Goal: Task Accomplishment & Management: Manage account settings

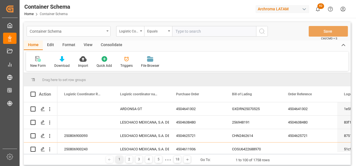
click at [108, 31] on icon "open menu" at bounding box center [107, 30] width 2 height 1
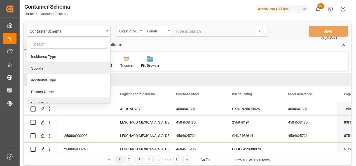
scroll to position [84, 0]
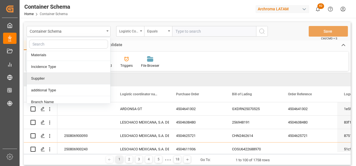
click at [65, 81] on div "Supplier" at bounding box center [68, 79] width 83 height 12
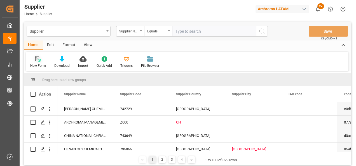
click at [39, 63] on div "New Form" at bounding box center [38, 65] width 16 height 5
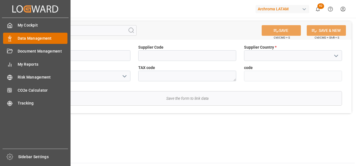
click at [14, 41] on div "Data Management Data Management" at bounding box center [35, 38] width 64 height 11
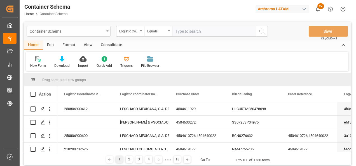
click at [104, 30] on div "Container Schema" at bounding box center [69, 31] width 84 height 11
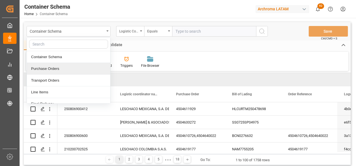
click at [74, 70] on div "Purchase Orders" at bounding box center [68, 69] width 83 height 12
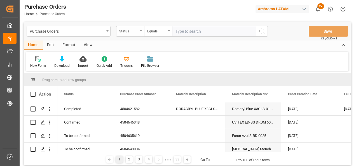
click at [140, 34] on div "Status" at bounding box center [130, 31] width 28 height 11
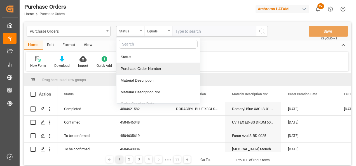
click at [136, 69] on div "Purchase Order Number" at bounding box center [157, 69] width 83 height 12
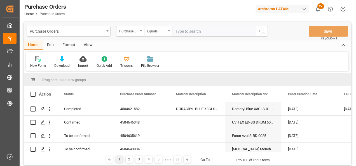
click at [161, 34] on div "Equals" at bounding box center [158, 31] width 28 height 11
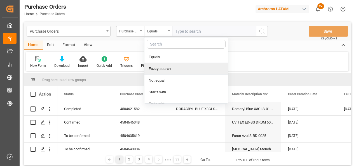
click at [164, 68] on div "Fuzzy search" at bounding box center [185, 69] width 83 height 12
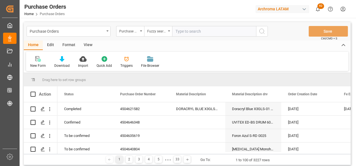
paste input "4504634064"
type input "4504634064"
click at [263, 32] on icon "search button" at bounding box center [261, 31] width 7 height 7
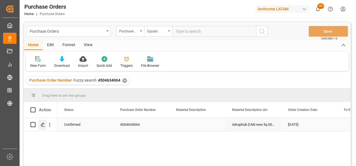
click at [43, 123] on icon "Press SPACE to select this row." at bounding box center [43, 124] width 4 height 4
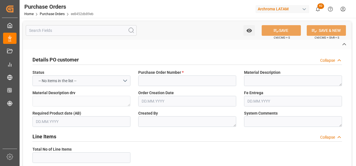
type input "4504634064"
type textarea "Arkophob DAN new liq 0050"
type textarea "gtorres"
type textarea "Confirmed"
type input "4601"
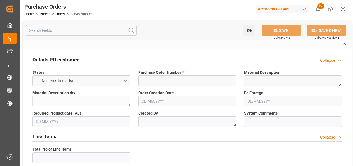
type input "ARCHROMA MANAGEMENT GMBH"
type input "Definitivo"
type input "ARCHROMA [GEOGRAPHIC_DATA] S.A"
type input "[PERSON_NAME]"
type input "[GEOGRAPHIC_DATA]"
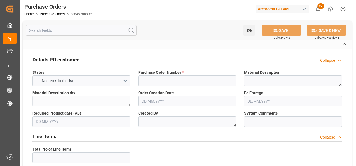
type textarea "TEXTIL"
type input "SEAFREIGHT"
type input "1"
type input "[DATE]"
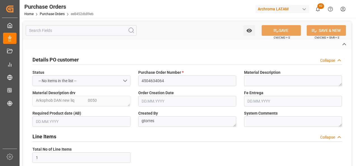
type input "[DATE]"
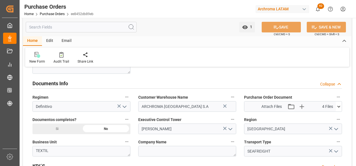
scroll to position [391, 0]
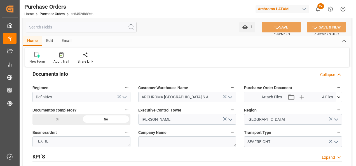
click at [339, 96] on icon at bounding box center [339, 97] width 6 height 6
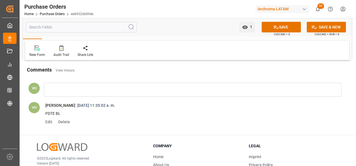
scroll to position [503, 0]
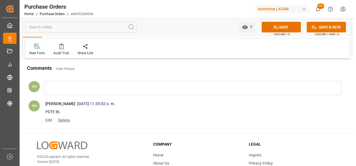
click at [63, 120] on span "Delete" at bounding box center [63, 120] width 14 height 4
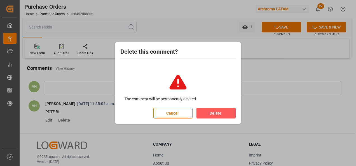
click at [220, 112] on button "Delete" at bounding box center [215, 113] width 39 height 11
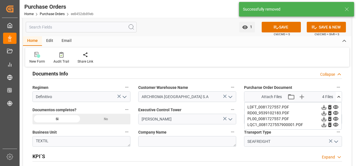
scroll to position [391, 0]
click at [301, 96] on icon "button" at bounding box center [301, 97] width 5 height 5
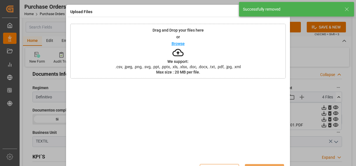
click at [220, 75] on div "Drag and Drop your files here or Browse We support: .csv, .jpeg, .png, .svg, .p…" at bounding box center [177, 51] width 215 height 55
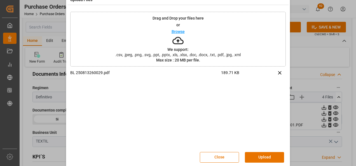
scroll to position [18, 0]
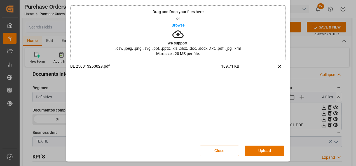
click at [261, 144] on div "Close Upload" at bounding box center [177, 151] width 215 height 18
click at [263, 150] on button "Upload" at bounding box center [264, 151] width 39 height 11
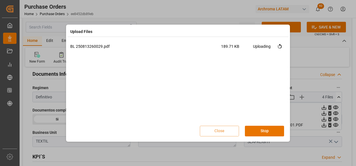
scroll to position [0, 0]
click at [273, 132] on button "Done" at bounding box center [264, 131] width 39 height 11
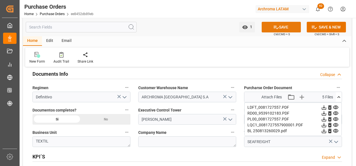
click at [290, 29] on button "SAVE" at bounding box center [280, 27] width 39 height 11
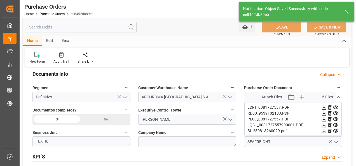
click at [337, 94] on button at bounding box center [339, 97] width 6 height 10
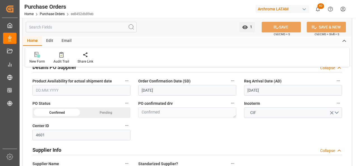
scroll to position [140, 0]
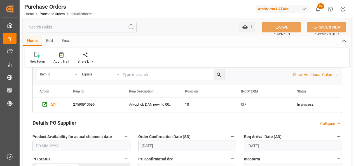
click at [152, 145] on input "[DATE]" at bounding box center [187, 146] width 98 height 11
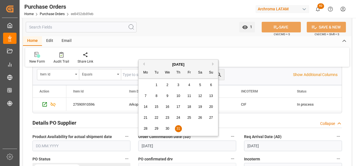
click at [212, 62] on button "Next Month" at bounding box center [213, 63] width 3 height 3
drag, startPoint x: 176, startPoint y: 96, endPoint x: 180, endPoint y: 97, distance: 4.2
click at [176, 96] on div "7" at bounding box center [178, 96] width 7 height 7
type input "[DATE]"
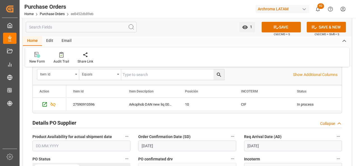
scroll to position [168, 0]
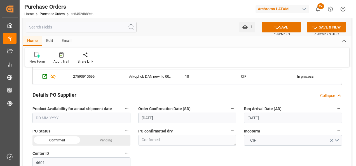
click at [261, 118] on input "[DATE]" at bounding box center [293, 118] width 98 height 11
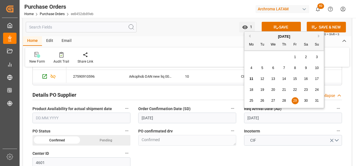
click at [318, 36] on button "Next Month" at bounding box center [319, 35] width 3 height 3
click at [294, 67] on span "12" at bounding box center [295, 68] width 4 height 4
type input "[DATE]"
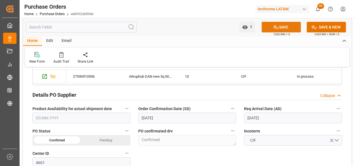
click at [280, 28] on button "SAVE" at bounding box center [280, 27] width 39 height 11
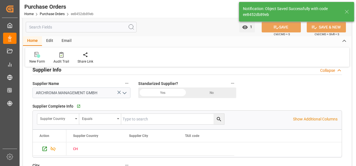
scroll to position [364, 0]
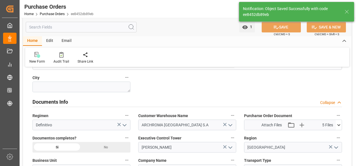
click at [340, 126] on icon at bounding box center [339, 125] width 6 height 6
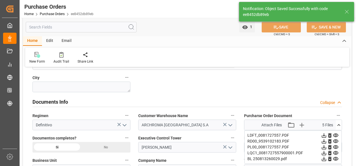
scroll to position [391, 0]
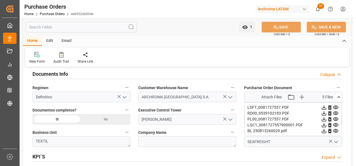
click at [323, 113] on icon at bounding box center [324, 113] width 6 height 6
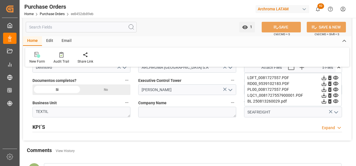
scroll to position [419, 0]
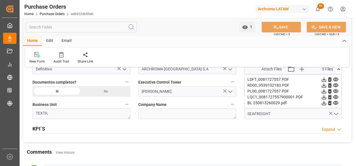
click at [327, 98] on icon at bounding box center [324, 97] width 6 height 6
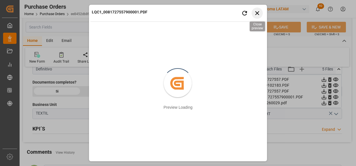
click at [259, 13] on icon "button" at bounding box center [257, 13] width 7 height 7
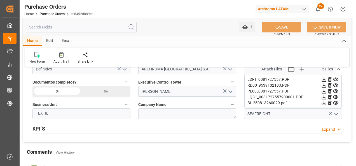
click at [327, 78] on icon at bounding box center [324, 80] width 6 height 6
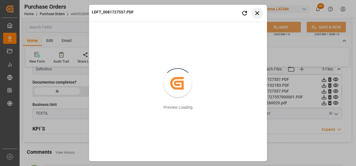
click at [262, 14] on button "Close preview" at bounding box center [256, 13] width 11 height 11
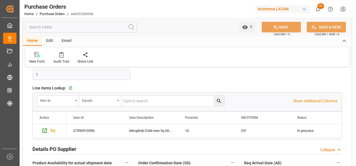
scroll to position [112, 0]
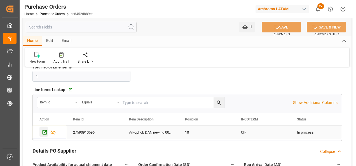
click at [43, 130] on icon "Press SPACE to select this row." at bounding box center [45, 132] width 4 height 4
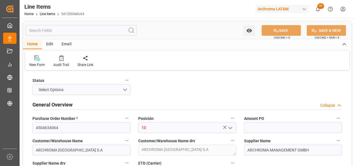
type input "1"
type input "12352400"
type input "400"
type input "3909500000"
type input "[DATE] 21:19"
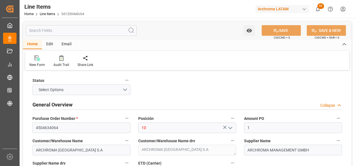
type input "24.06.2025 14:17"
type input "[DATE]"
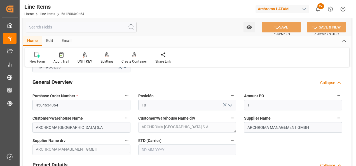
scroll to position [56, 0]
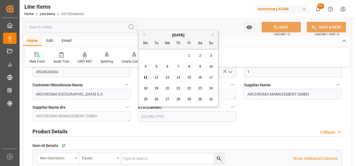
click at [147, 114] on input "text" at bounding box center [187, 116] width 98 height 11
click at [145, 58] on div "28 29 30 31 1 2 3" at bounding box center [178, 55] width 76 height 11
click at [176, 66] on div "7" at bounding box center [178, 66] width 7 height 7
type input "[DATE]"
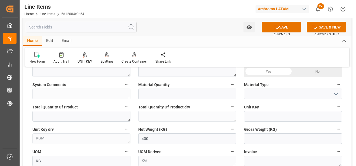
scroll to position [224, 0]
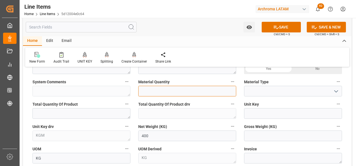
click at [171, 91] on input "text" at bounding box center [187, 91] width 98 height 11
click at [152, 89] on input "text" at bounding box center [187, 91] width 98 height 11
type input "8"
click at [335, 93] on icon "open menu" at bounding box center [335, 91] width 7 height 7
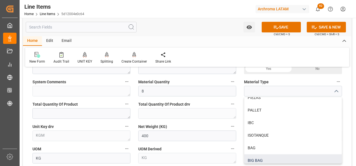
scroll to position [4, 0]
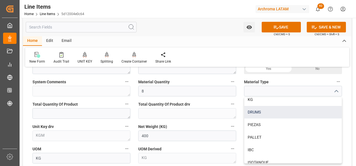
click at [272, 114] on div "DRUMS" at bounding box center [292, 112] width 97 height 13
type input "DRUMS"
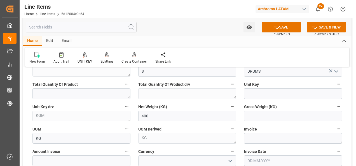
scroll to position [252, 0]
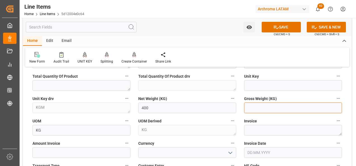
click at [249, 107] on input "text" at bounding box center [293, 108] width 98 height 11
type input "428"
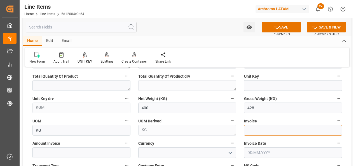
click at [253, 133] on textarea at bounding box center [293, 130] width 98 height 11
click at [252, 131] on textarea at bounding box center [293, 130] width 98 height 11
paste textarea "9539102183"
type textarea "9539102183"
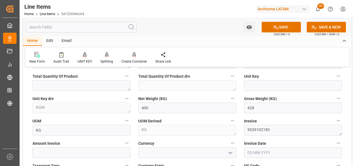
click at [258, 155] on input "text" at bounding box center [293, 152] width 98 height 11
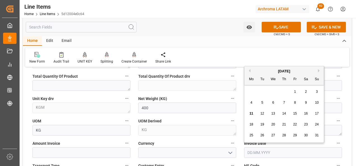
click at [248, 71] on button "Previous Month" at bounding box center [248, 70] width 3 height 3
click at [282, 122] on div "24" at bounding box center [283, 124] width 7 height 7
type input "[DATE]"
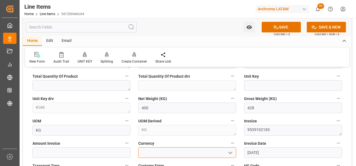
click at [234, 152] on input at bounding box center [187, 152] width 98 height 11
click at [228, 153] on icon "open menu" at bounding box center [230, 153] width 7 height 7
click at [206, 162] on div "USD" at bounding box center [186, 165] width 97 height 13
type input "USD"
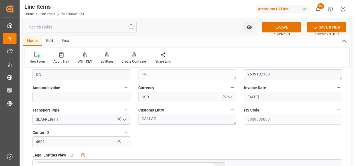
scroll to position [308, 0]
drag, startPoint x: 54, startPoint y: 96, endPoint x: 59, endPoint y: 96, distance: 5.1
click at [54, 96] on input "text" at bounding box center [81, 96] width 98 height 11
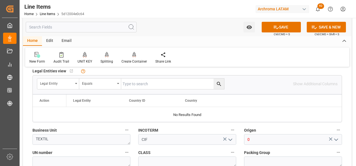
scroll to position [419, 0]
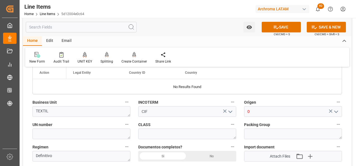
type input "1920"
drag, startPoint x: 167, startPoint y: 155, endPoint x: 179, endPoint y: 155, distance: 12.3
drag, startPoint x: 259, startPoint y: 115, endPoint x: 228, endPoint y: 114, distance: 31.0
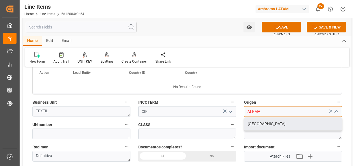
click at [254, 121] on div "ALEMANIA" at bounding box center [292, 124] width 97 height 13
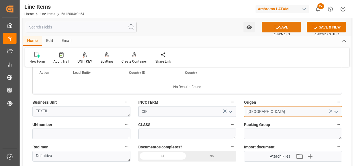
type input "ALEMANIA"
click at [284, 30] on button "SAVE" at bounding box center [280, 27] width 39 height 11
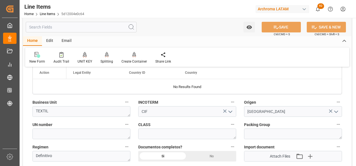
type textarea "8 DRUMS"
type input "11.08.2025 21:22"
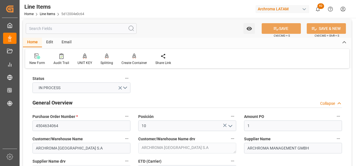
scroll to position [0, 0]
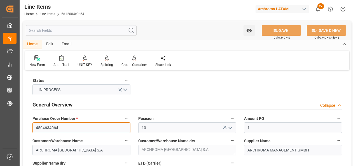
click at [51, 127] on input "4504634064" at bounding box center [81, 127] width 98 height 11
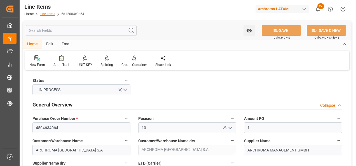
click at [43, 15] on link "Line Items" at bounding box center [47, 14] width 15 height 4
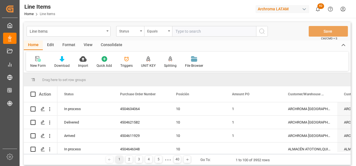
click at [137, 32] on div "Status" at bounding box center [128, 30] width 19 height 6
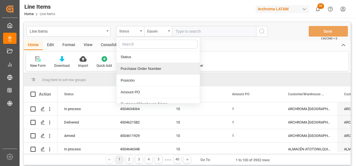
click at [138, 69] on div "Purchase Order Number" at bounding box center [157, 69] width 83 height 12
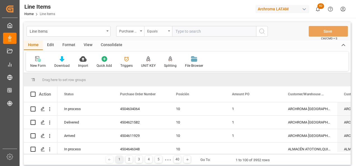
click at [155, 35] on div "Equals" at bounding box center [158, 31] width 28 height 11
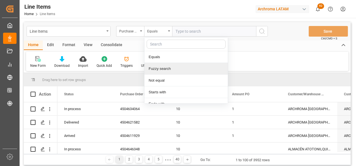
click at [163, 72] on div "Fuzzy search" at bounding box center [185, 69] width 83 height 12
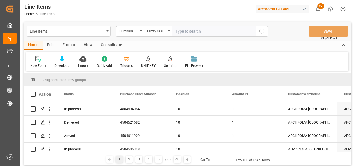
paste input "4504634064"
type input "4504634064"
click at [261, 34] on icon "search button" at bounding box center [261, 31] width 7 height 7
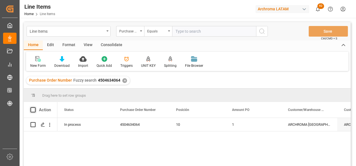
click at [31, 111] on span at bounding box center [32, 109] width 5 height 5
click at [35, 107] on input "checkbox" at bounding box center [35, 107] width 0 height 0
checkbox input "true"
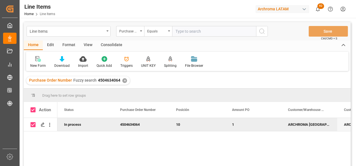
click at [109, 46] on div "Consolidate" at bounding box center [111, 46] width 30 height 10
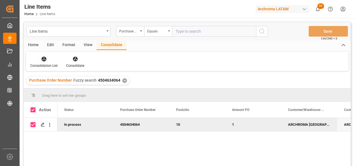
click at [47, 60] on div at bounding box center [43, 59] width 27 height 6
click at [57, 80] on div "Line Items Purchase Order Number Equals Save Ctrl/CMD + S Home Edit Format View…" at bounding box center [187, 101] width 327 height 159
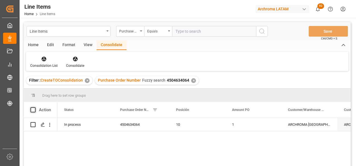
click at [32, 110] on span at bounding box center [32, 109] width 5 height 5
click at [35, 107] on input "checkbox" at bounding box center [35, 107] width 0 height 0
checkbox input "true"
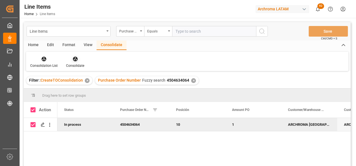
click at [79, 65] on div "Consolidate" at bounding box center [75, 65] width 18 height 5
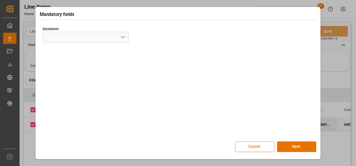
click at [123, 38] on polyline "open menu" at bounding box center [122, 37] width 3 height 2
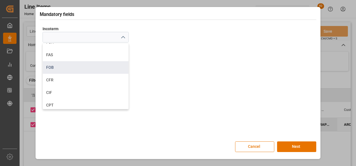
scroll to position [56, 0]
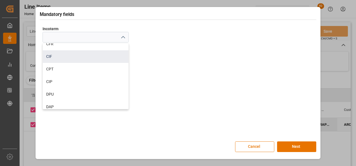
click at [87, 59] on div "CIF" at bounding box center [86, 56] width 86 height 13
type input "CIF"
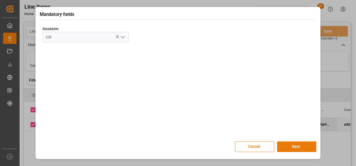
click at [291, 149] on button "Next" at bounding box center [296, 146] width 39 height 11
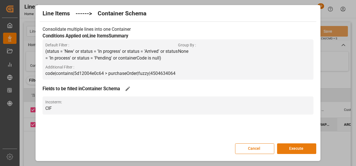
click at [291, 149] on button "Execute" at bounding box center [296, 148] width 39 height 11
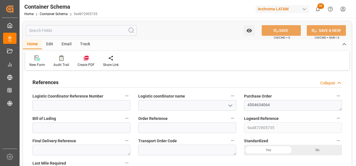
click at [233, 108] on icon "open menu" at bounding box center [230, 105] width 7 height 7
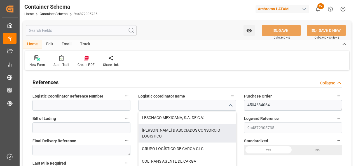
click at [164, 134] on div "[PERSON_NAME] & ASOCIADOS CONSORCIO LOGISTICO" at bounding box center [186, 133] width 97 height 18
type input "[PERSON_NAME] & ASOCIADOS CONSORCIO LOGISTICO"
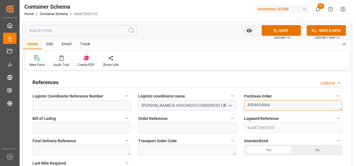
click at [256, 103] on textarea "4504634064" at bounding box center [293, 105] width 98 height 11
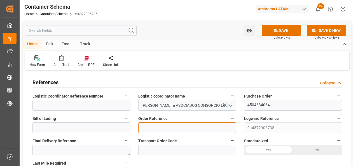
click at [175, 128] on input at bounding box center [187, 127] width 98 height 11
paste input "4504634064"
type input "4504634064"
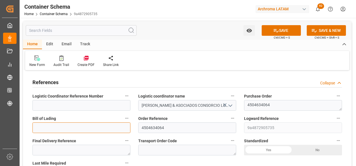
click at [91, 130] on input at bounding box center [81, 127] width 98 height 11
paste input "ALRB250813260029"
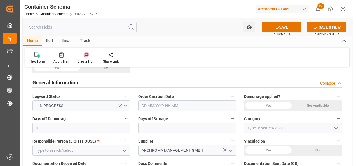
scroll to position [112, 0]
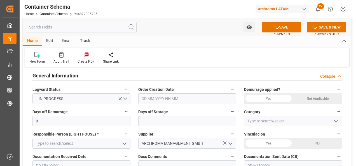
type input "ALRB250813260029"
click at [200, 99] on input "text" at bounding box center [187, 98] width 98 height 11
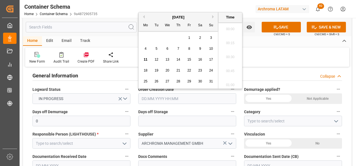
scroll to position [883, 0]
click at [143, 61] on div "11" at bounding box center [145, 59] width 7 height 7
click at [226, 66] on li "16:30" at bounding box center [230, 69] width 24 height 14
type input "11.08.2025 16:30"
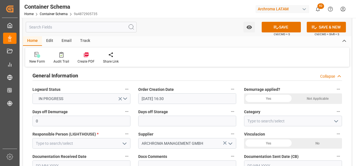
click at [337, 122] on icon "open menu" at bounding box center [335, 121] width 7 height 7
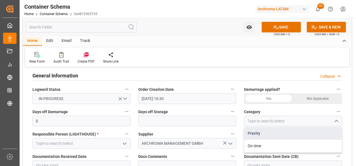
click at [324, 131] on div "Priority" at bounding box center [292, 133] width 97 height 13
type input "Priority"
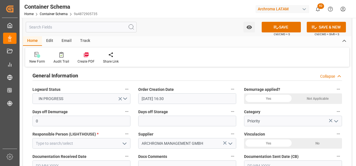
click at [123, 145] on icon "open menu" at bounding box center [124, 143] width 7 height 7
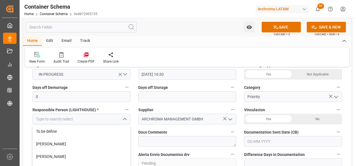
scroll to position [168, 0]
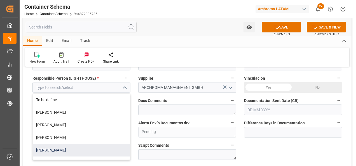
click at [102, 147] on div "[PERSON_NAME]" at bounding box center [81, 150] width 97 height 13
type input "[PERSON_NAME]"
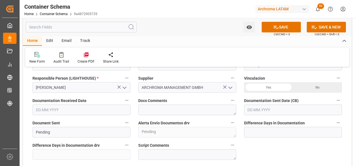
click at [267, 111] on input "text" at bounding box center [293, 110] width 98 height 11
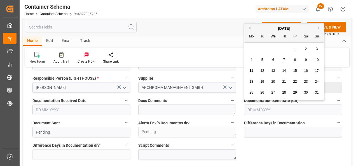
click at [249, 68] on div "11" at bounding box center [251, 71] width 7 height 7
type input "[DATE]"
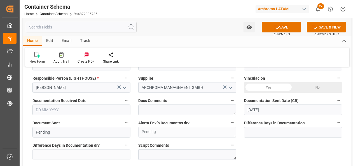
click at [65, 112] on input "text" at bounding box center [81, 110] width 98 height 11
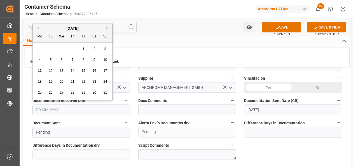
drag, startPoint x: 38, startPoint y: 70, endPoint x: 42, endPoint y: 72, distance: 5.0
click at [38, 69] on span "11" at bounding box center [40, 71] width 4 height 4
type input "[DATE]"
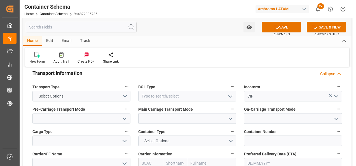
scroll to position [559, 0]
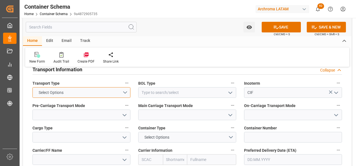
click at [121, 90] on button "Select Options" at bounding box center [81, 92] width 98 height 11
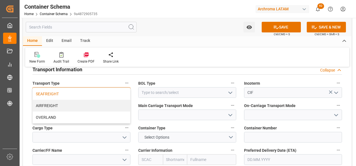
click at [112, 95] on div "SEAFREIGHT" at bounding box center [81, 94] width 97 height 12
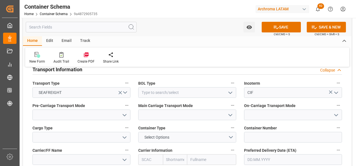
click at [229, 91] on icon "open menu" at bounding box center [230, 92] width 7 height 7
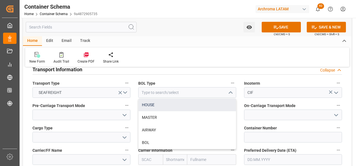
click at [210, 110] on div "HOUSE" at bounding box center [186, 105] width 97 height 13
type input "HOUSE"
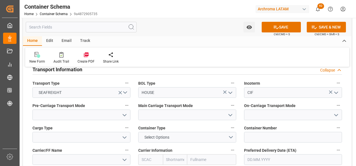
click at [124, 116] on icon "open menu" at bounding box center [124, 115] width 7 height 7
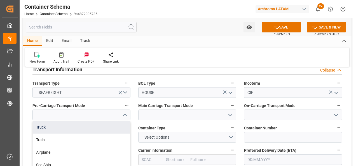
click at [107, 126] on div "Truck" at bounding box center [81, 127] width 97 height 13
type input "Truck"
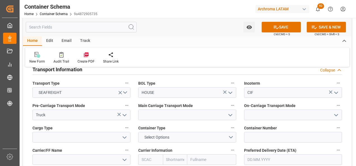
click at [230, 114] on icon "open menu" at bounding box center [230, 115] width 7 height 7
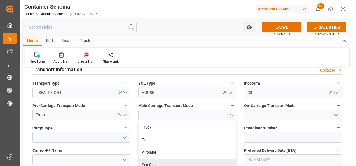
click at [183, 162] on div "Sea Ship" at bounding box center [186, 165] width 97 height 13
type input "Sea Ship"
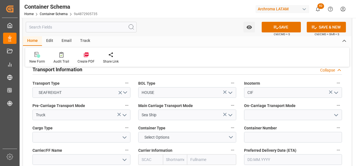
click at [333, 117] on icon "open menu" at bounding box center [335, 115] width 7 height 7
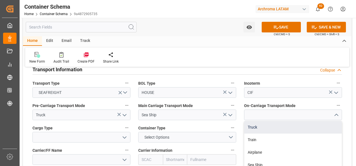
click at [319, 125] on div "Truck" at bounding box center [292, 127] width 97 height 13
type input "Truck"
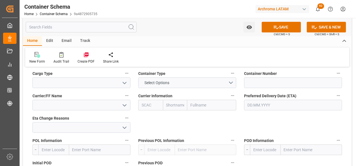
scroll to position [615, 0]
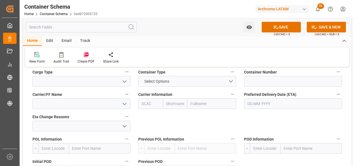
click at [126, 84] on icon "open menu" at bounding box center [124, 81] width 7 height 7
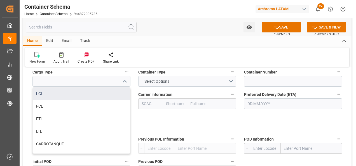
click at [104, 96] on div "LCL" at bounding box center [81, 94] width 97 height 13
type input "LCL"
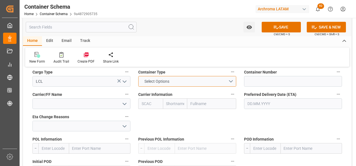
click at [229, 79] on button "Select Options" at bounding box center [187, 81] width 98 height 11
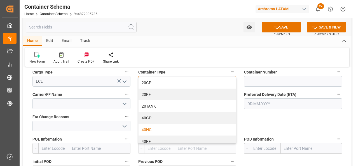
click at [172, 126] on div "40HC" at bounding box center [186, 130] width 97 height 12
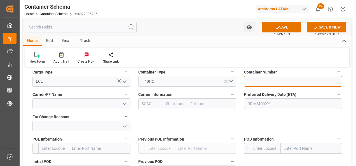
click at [251, 81] on input at bounding box center [293, 81] width 98 height 11
click at [258, 79] on input at bounding box center [293, 81] width 98 height 11
paste input "MRKU2709473"
type input "MRKU2709473"
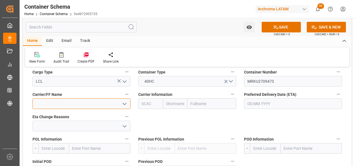
click at [58, 105] on input at bounding box center [81, 103] width 98 height 11
click at [68, 105] on input at bounding box center [81, 103] width 98 height 11
click at [106, 101] on input at bounding box center [81, 103] width 98 height 11
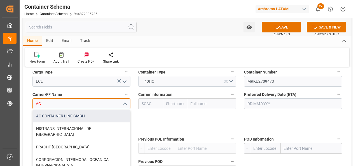
click at [93, 115] on div "AC CONTAINER LINE GMBH" at bounding box center [81, 116] width 97 height 13
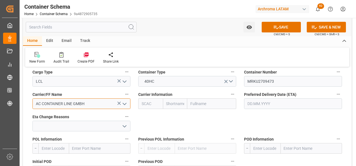
type input "AC CONTAINER LINE GMBH"
click at [199, 104] on input "text" at bounding box center [211, 103] width 49 height 11
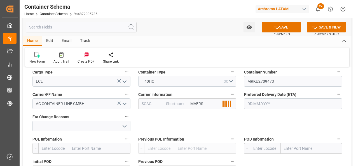
type input "MAERSK"
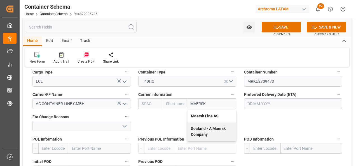
click at [205, 116] on b "Maersk Line AS" at bounding box center [205, 116] width 28 height 4
type input "MAEU"
type input "Maersk"
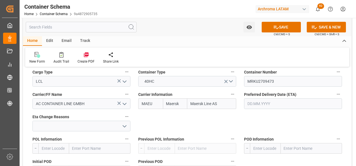
type input "Maersk Line AS"
click at [259, 109] on input "text" at bounding box center [293, 103] width 98 height 11
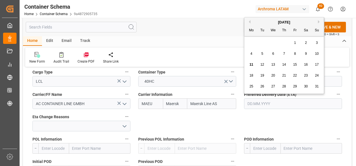
click at [319, 22] on button "Next Month" at bounding box center [319, 21] width 3 height 3
click at [292, 53] on div "12" at bounding box center [294, 54] width 7 height 7
type input "[DATE]"
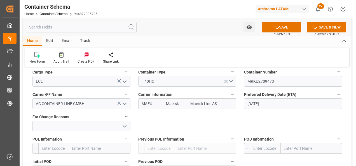
scroll to position [643, 0]
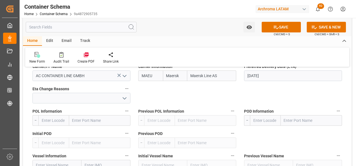
click at [78, 122] on input "text" at bounding box center [99, 120] width 61 height 11
click at [58, 122] on input "text" at bounding box center [53, 120] width 31 height 11
click at [89, 120] on input "text" at bounding box center [99, 120] width 61 height 11
type input "BREMER"
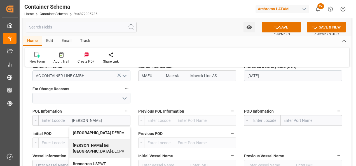
click at [93, 134] on b "Bremerhaven" at bounding box center [92, 133] width 38 height 4
type input "DEBRV"
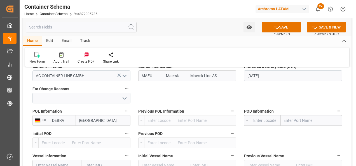
type input "Bremerhaven"
click at [298, 121] on input "text" at bounding box center [310, 120] width 61 height 11
type input "CALLAO"
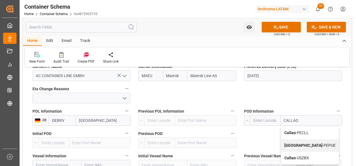
click at [298, 130] on div "Callao - PECLL" at bounding box center [310, 133] width 58 height 13
type input "PECLL"
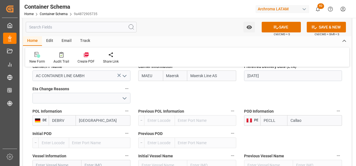
scroll to position [671, 0]
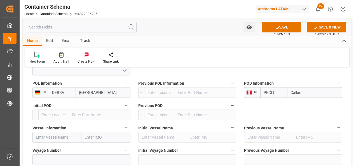
type input "Callao"
click at [62, 138] on input "text" at bounding box center [56, 137] width 49 height 11
click at [52, 140] on input "text" at bounding box center [56, 137] width 49 height 11
paste input "Maersk Bahamas"
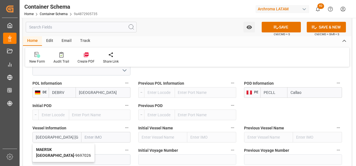
click at [56, 151] on b "MAERSK BAHAMAS" at bounding box center [55, 152] width 38 height 10
type input "MAERSK BAHAMAS"
type input "9697026"
type input "MAERSK BAHAMAS"
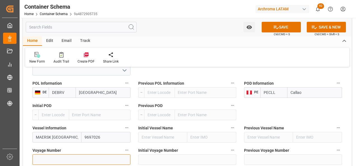
click at [75, 157] on input at bounding box center [81, 159] width 98 height 11
paste input "531S"
type input "531S"
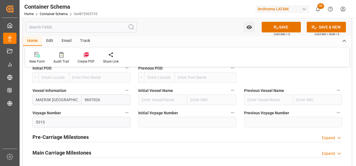
scroll to position [727, 0]
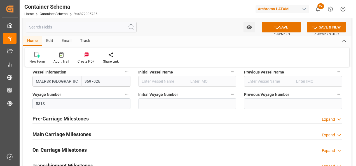
click at [83, 133] on h2 "Main Carriage Milestones" at bounding box center [61, 135] width 59 height 8
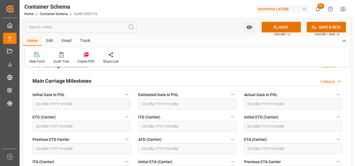
scroll to position [783, 0]
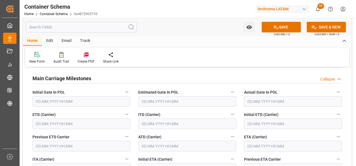
click at [59, 125] on input "text" at bounding box center [81, 124] width 98 height 11
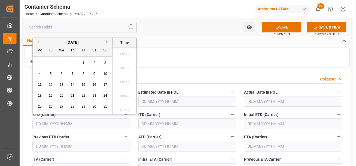
scroll to position [883, 0]
click at [72, 72] on span "7" at bounding box center [73, 74] width 2 height 4
click at [125, 93] on li "21:00" at bounding box center [124, 95] width 24 height 14
type input "07.08.2025 21:00"
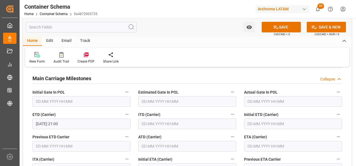
click at [251, 143] on input "text" at bounding box center [293, 146] width 98 height 11
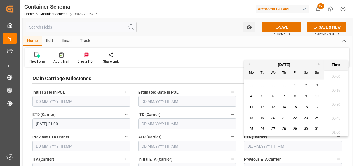
scroll to position [883, 0]
click at [318, 64] on div "Previous Month Next Month August 2025 Mo Tu We Th Fr Sa Su 28 29 30 31 1 2 3 4 …" at bounding box center [296, 98] width 104 height 77
click at [319, 64] on button "Next Month" at bounding box center [319, 64] width 3 height 3
click at [292, 95] on div "12" at bounding box center [294, 96] width 7 height 7
click at [336, 88] on li "16:00" at bounding box center [336, 89] width 24 height 14
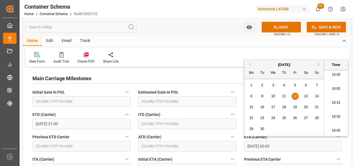
type input "12.09.2025 16:00"
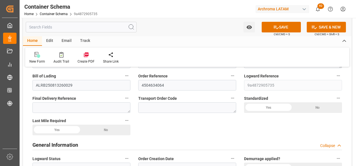
scroll to position [0, 0]
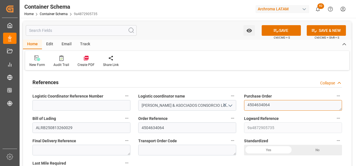
click at [260, 106] on textarea "4504634064" at bounding box center [293, 105] width 98 height 11
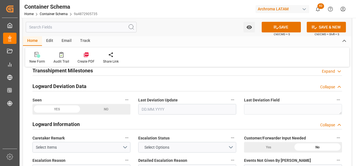
scroll to position [951, 0]
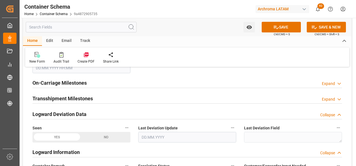
click at [71, 100] on h2 "Transshipment Milestones" at bounding box center [62, 99] width 60 height 8
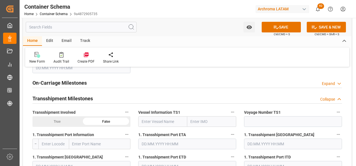
click at [71, 100] on h2 "Transshipment Milestones" at bounding box center [62, 99] width 60 height 8
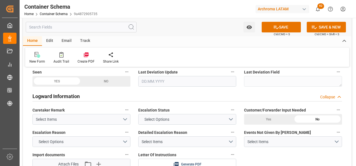
scroll to position [1063, 0]
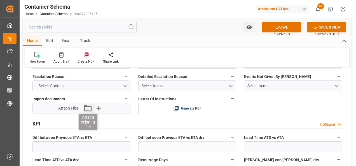
click at [87, 109] on icon "button" at bounding box center [87, 108] width 9 height 9
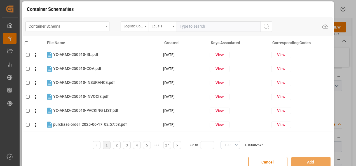
click at [104, 27] on div "Container Schema" at bounding box center [67, 26] width 84 height 11
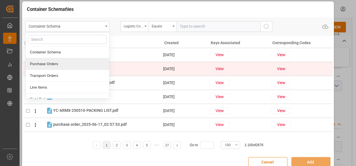
click at [70, 66] on div "Purchase Orders" at bounding box center [67, 64] width 83 height 12
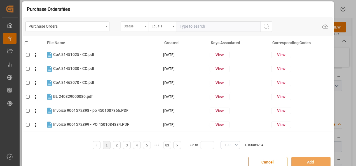
click at [142, 28] on div "Status" at bounding box center [133, 25] width 19 height 6
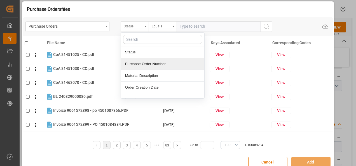
click at [138, 63] on div "Purchase Order Number" at bounding box center [162, 64] width 83 height 12
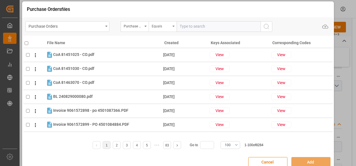
drag, startPoint x: 157, startPoint y: 26, endPoint x: 159, endPoint y: 30, distance: 4.8
click at [157, 26] on div "Equals" at bounding box center [161, 25] width 19 height 6
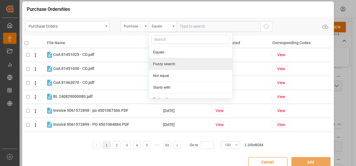
click at [166, 62] on div "Fuzzy search" at bounding box center [190, 64] width 83 height 12
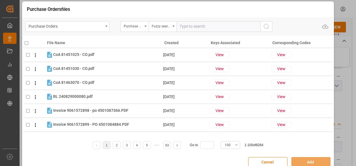
paste input "4504634064"
type input "4504634064"
click at [267, 25] on icon "search button" at bounding box center [266, 26] width 7 height 7
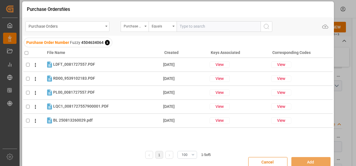
click at [25, 52] on input "checkbox" at bounding box center [27, 53] width 4 height 4
checkbox input "true"
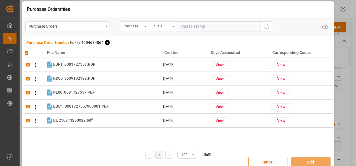
checkbox input "true"
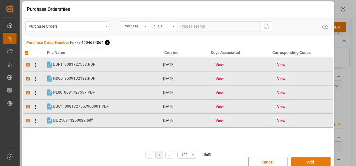
click at [304, 162] on button "Add" at bounding box center [310, 162] width 39 height 11
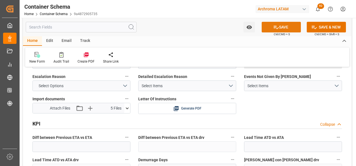
click at [286, 26] on button "SAVE" at bounding box center [280, 27] width 39 height 11
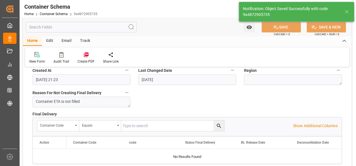
type input "Document Sent"
type input "PECLL"
type input "Callao"
type input "MAERSK BAHAMAS"
type input "9697026"
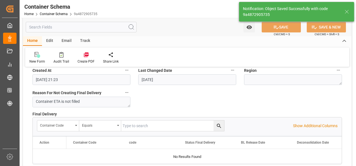
type input "531S"
type input "0"
type input "[DATE]"
type input "11.08.2025 21:26"
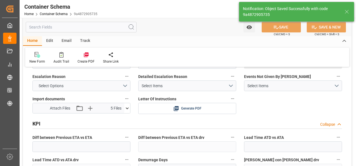
click at [66, 41] on div "Email" at bounding box center [66, 41] width 18 height 10
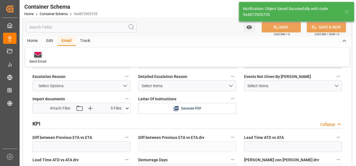
click at [33, 59] on div "Send Email" at bounding box center [37, 58] width 25 height 12
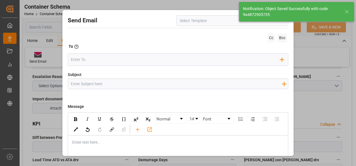
click at [281, 24] on button "open menu" at bounding box center [282, 20] width 8 height 9
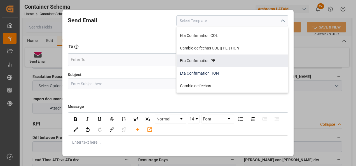
scroll to position [56, 0]
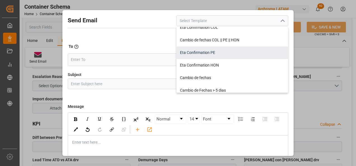
click at [218, 55] on div "Eta Confirmation PE" at bounding box center [231, 52] width 111 height 13
type input "Eta Confirmation PE"
type input "PE || Confirmacion de ETA | PO {{purchaseOrder}} | Contenedor {{containerNumber…"
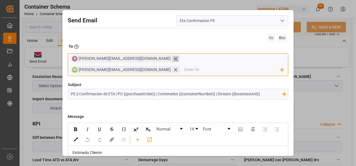
click at [173, 60] on icon at bounding box center [176, 59] width 6 height 6
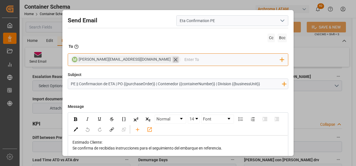
click at [173, 60] on icon at bounding box center [176, 60] width 6 height 6
click at [140, 60] on input "email" at bounding box center [175, 59] width 209 height 8
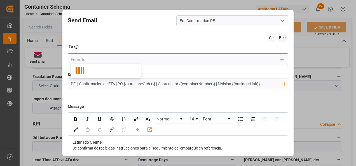
type input "valer"
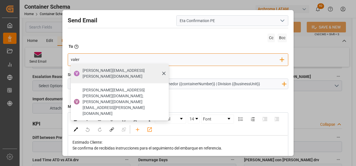
click at [121, 69] on span "valeria.hurtado@leschaco.com" at bounding box center [123, 74] width 82 height 12
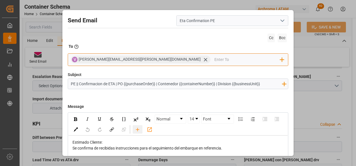
click at [140, 127] on icon "rdw-toolbar" at bounding box center [137, 130] width 6 height 6
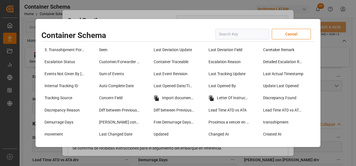
scroll to position [419, 0]
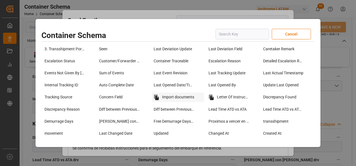
click at [184, 98] on div "Import documents" at bounding box center [178, 98] width 52 height 10
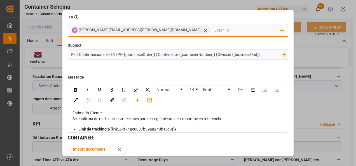
scroll to position [0, 0]
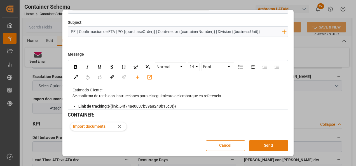
click at [279, 146] on button "Send" at bounding box center [268, 145] width 39 height 11
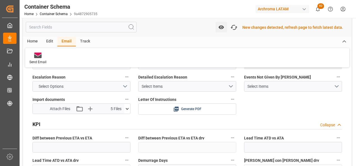
scroll to position [907, 0]
